Goal: Find specific page/section: Find specific page/section

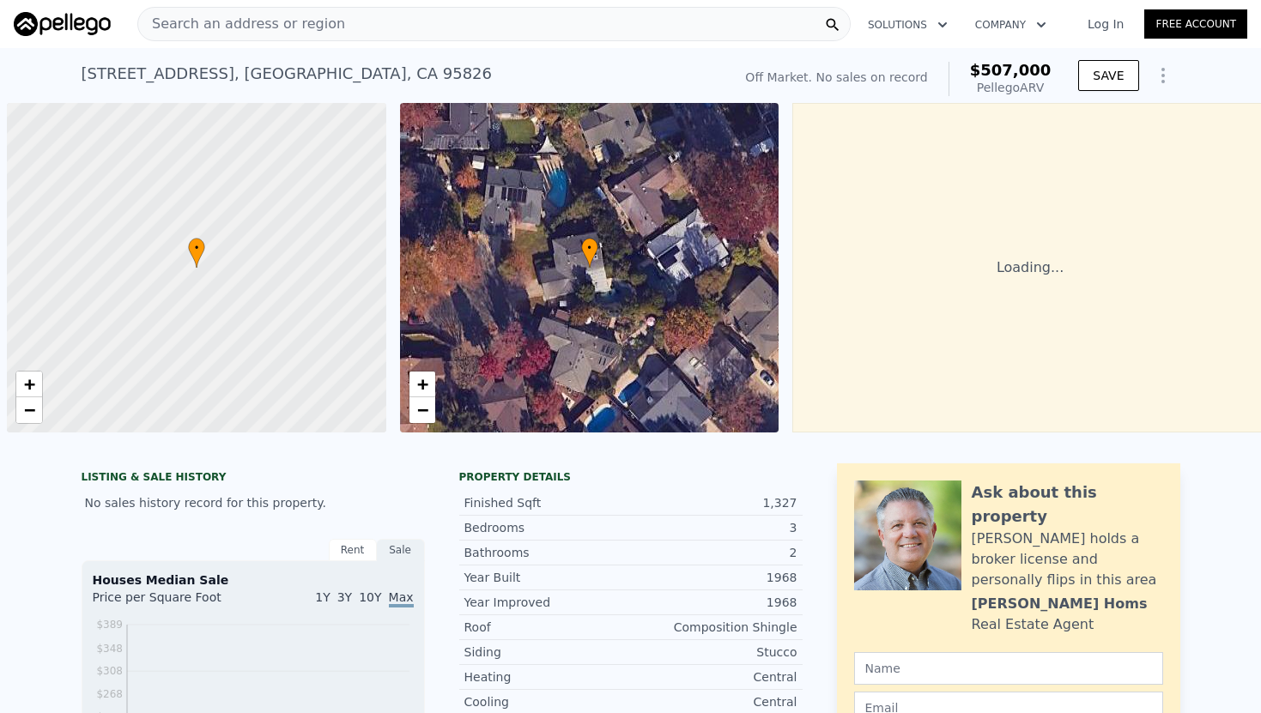
scroll to position [0, 7]
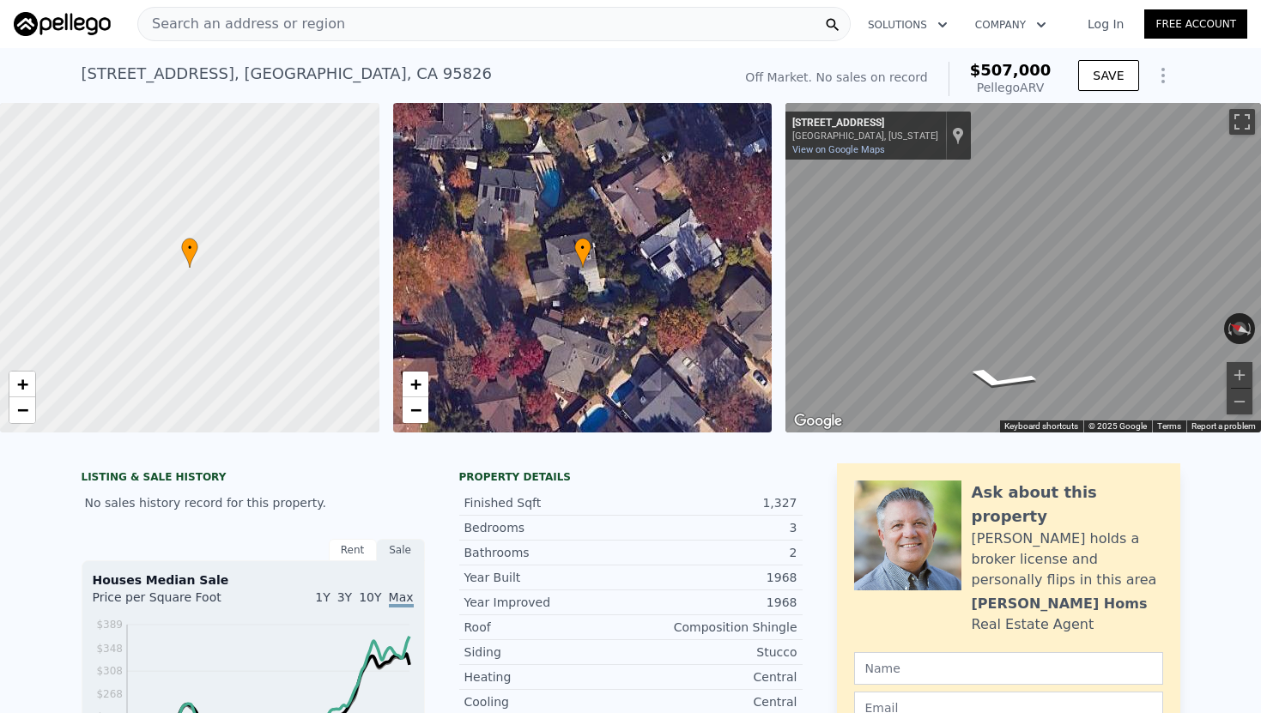
click at [375, 33] on div "Search an address or region" at bounding box center [493, 24] width 713 height 34
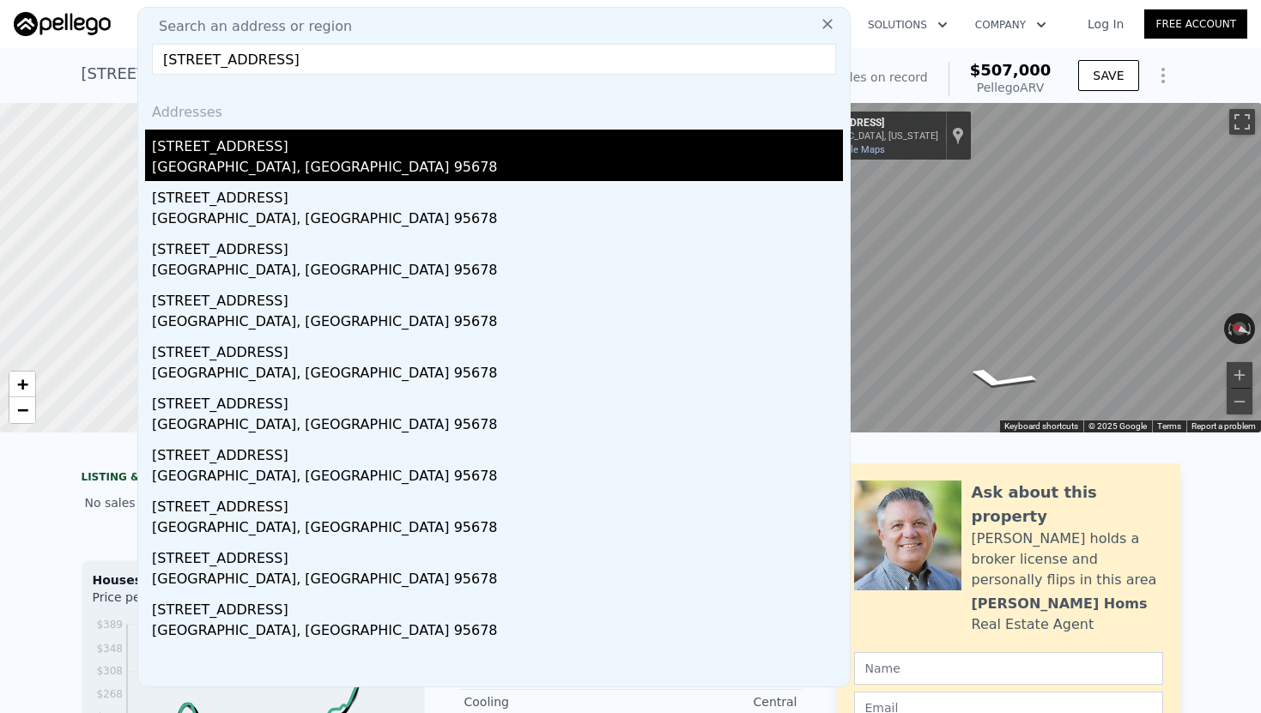
type input "[STREET_ADDRESS]"
click at [407, 161] on div "[GEOGRAPHIC_DATA], [GEOGRAPHIC_DATA] 95678" at bounding box center [497, 169] width 691 height 24
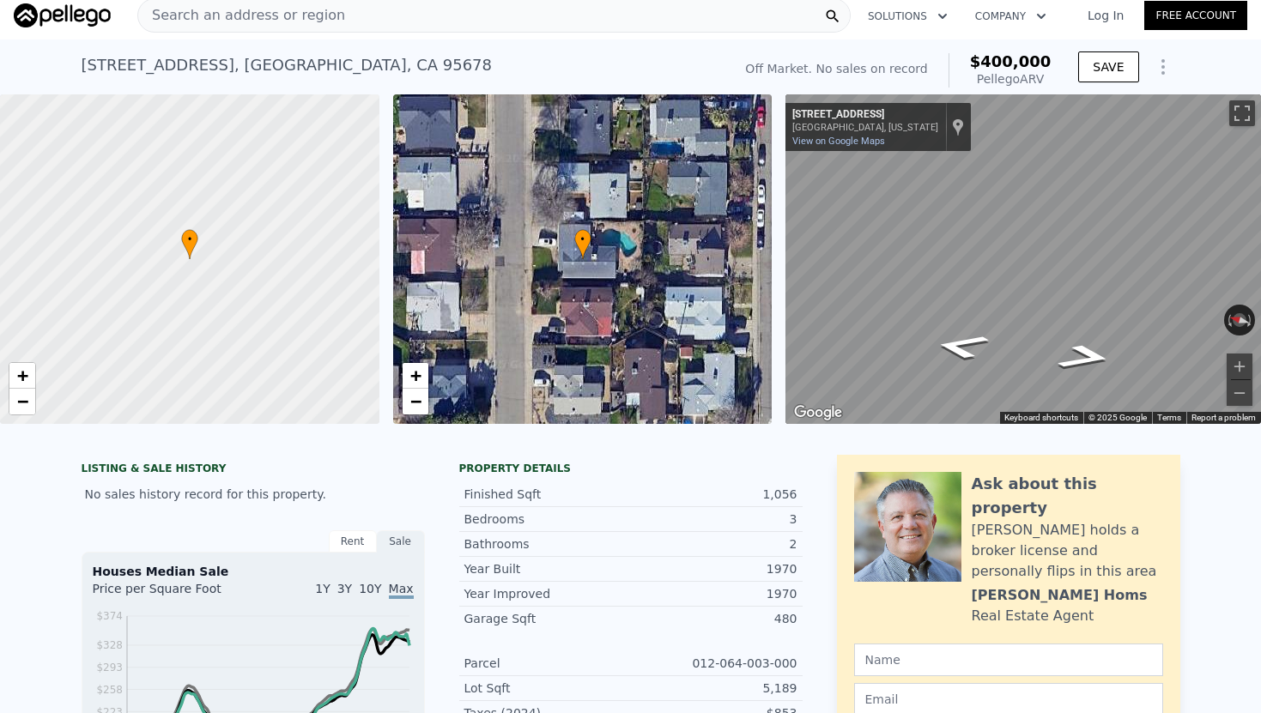
scroll to position [9, 0]
click at [397, 20] on div "Search an address or region" at bounding box center [493, 14] width 713 height 34
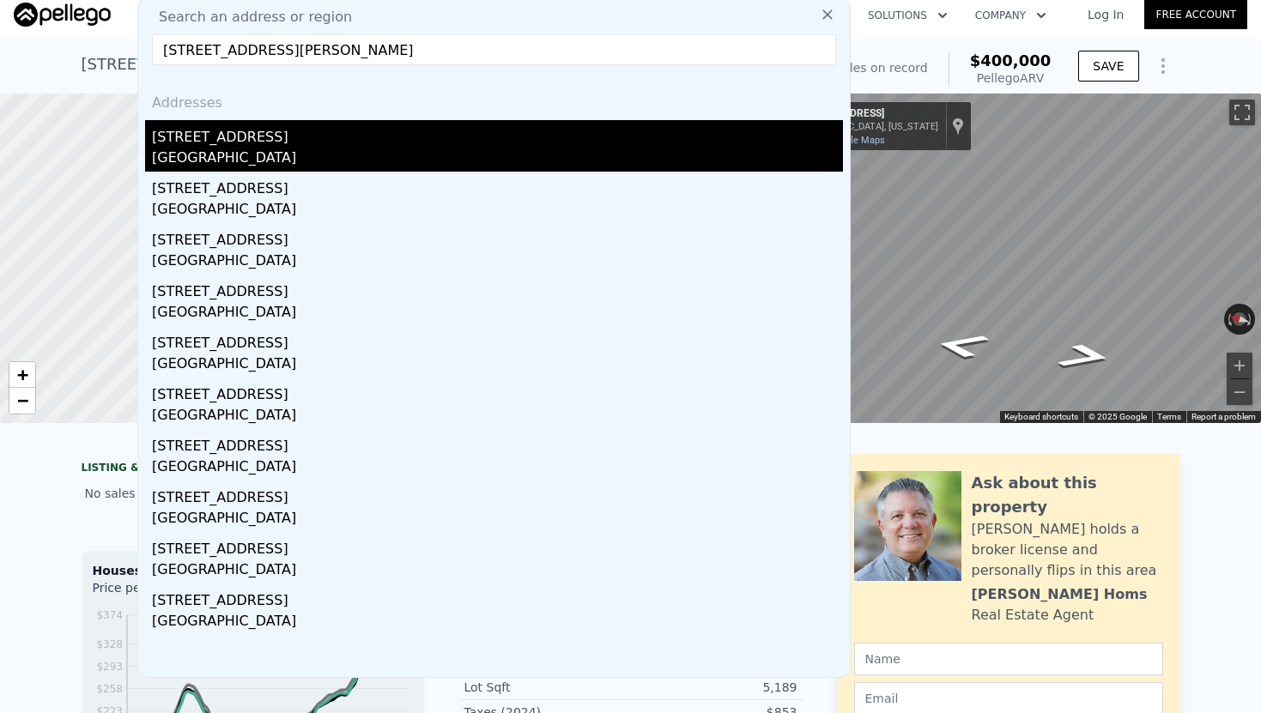
type input "[STREET_ADDRESS][PERSON_NAME]"
click at [311, 144] on div "[STREET_ADDRESS]" at bounding box center [497, 133] width 691 height 27
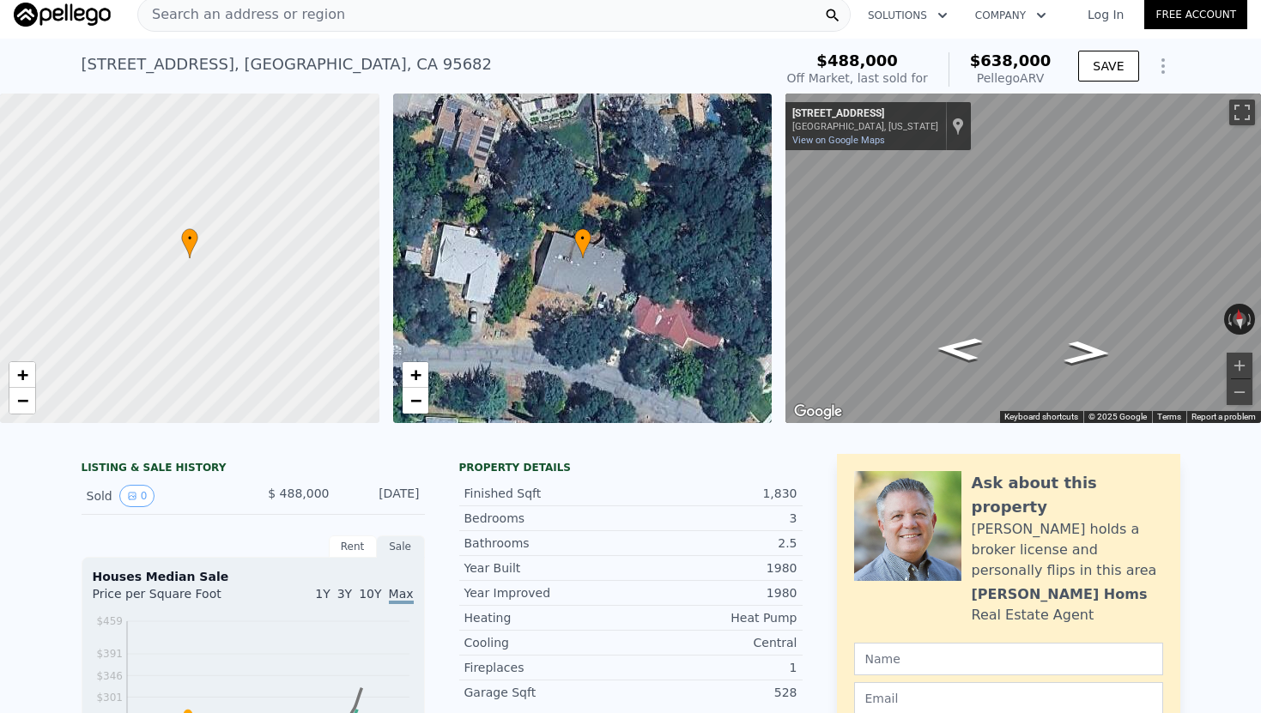
scroll to position [10, 0]
click at [142, 486] on button "0" at bounding box center [137, 495] width 36 height 22
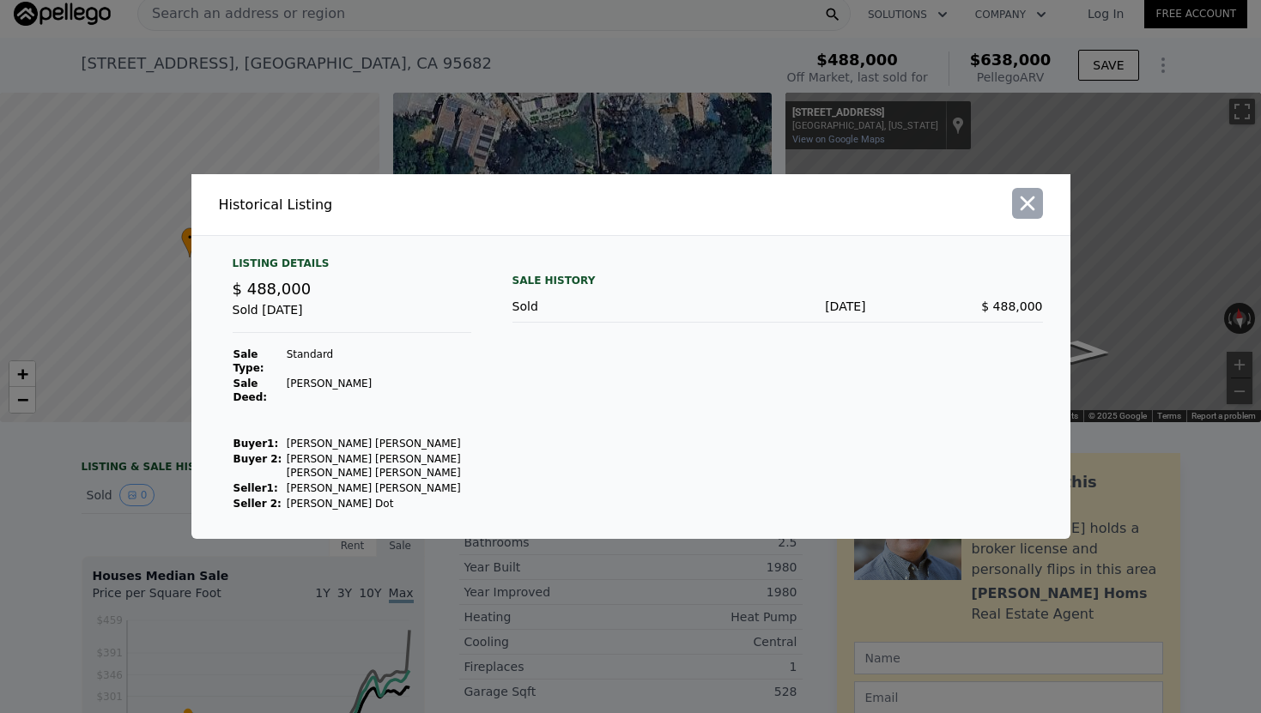
click at [1026, 215] on icon "button" at bounding box center [1027, 203] width 24 height 24
